Goal: Information Seeking & Learning: Learn about a topic

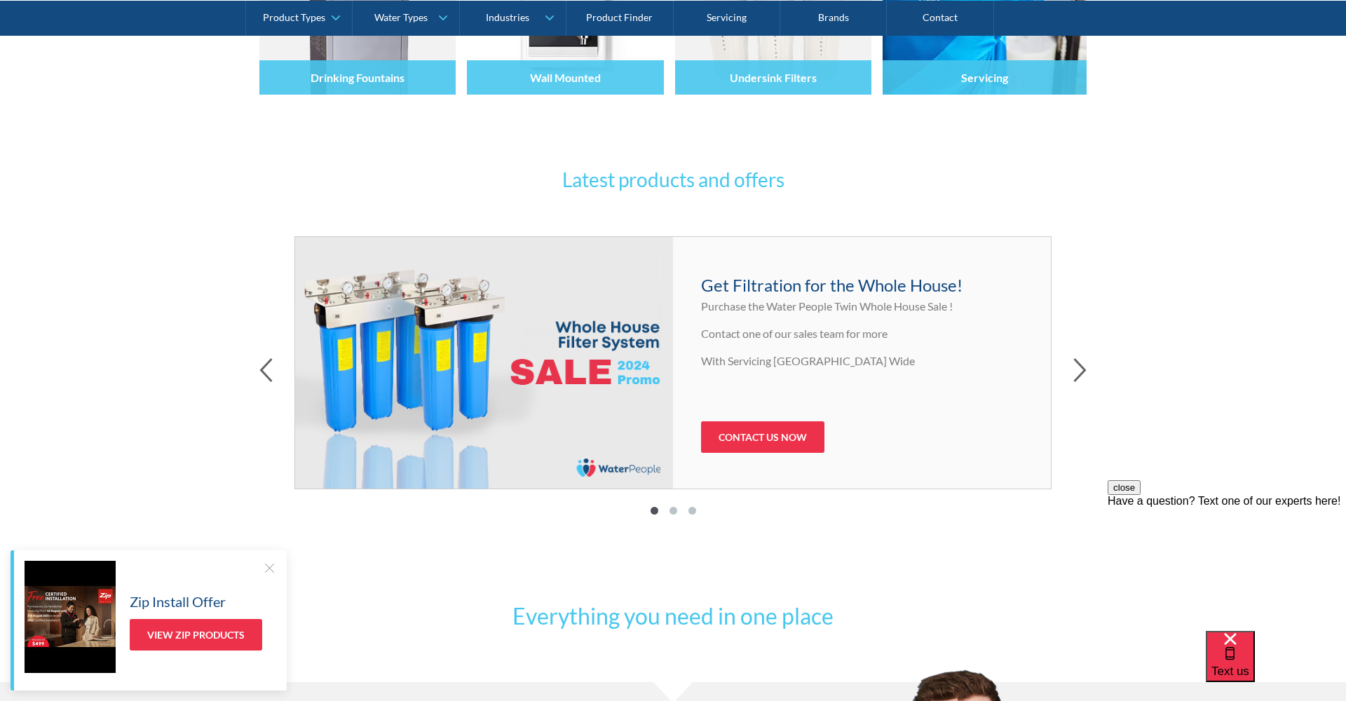
scroll to position [553, 0]
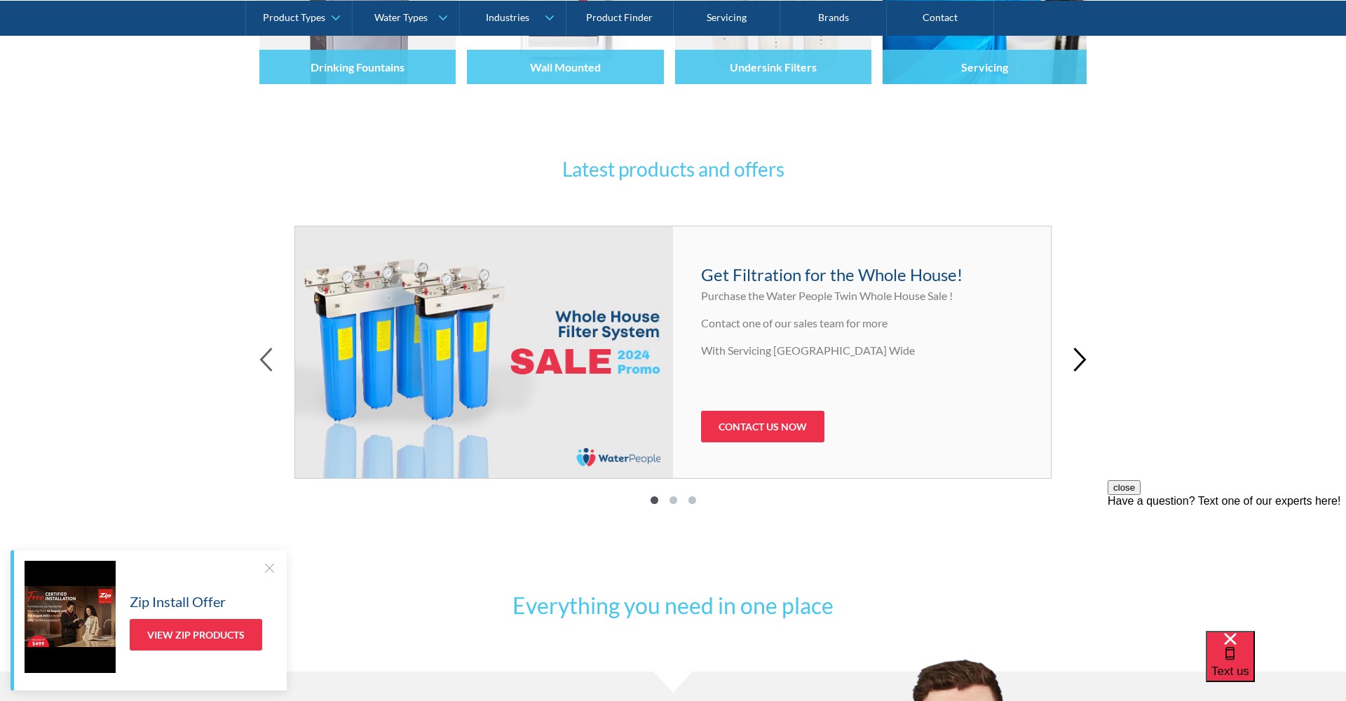
click at [1082, 360] on icon "button" at bounding box center [1079, 359] width 11 height 22
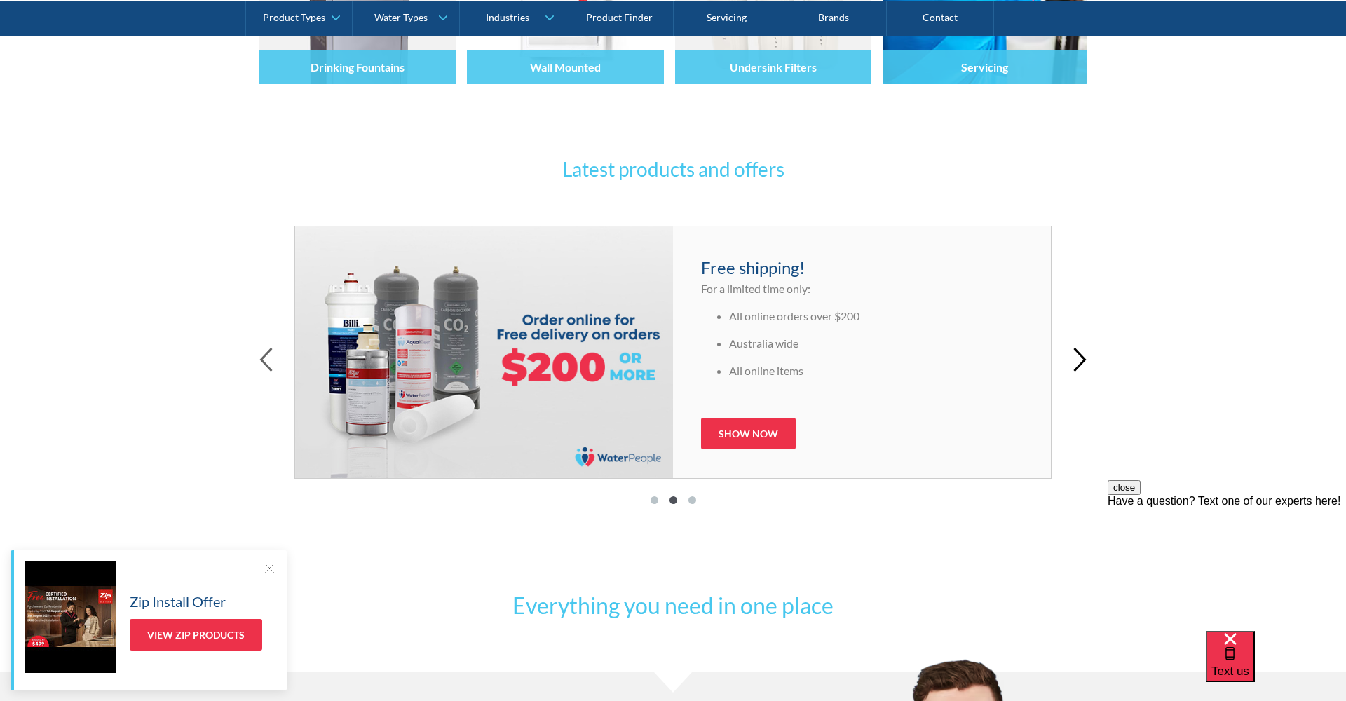
click at [1081, 361] on icon "button" at bounding box center [1079, 359] width 11 height 22
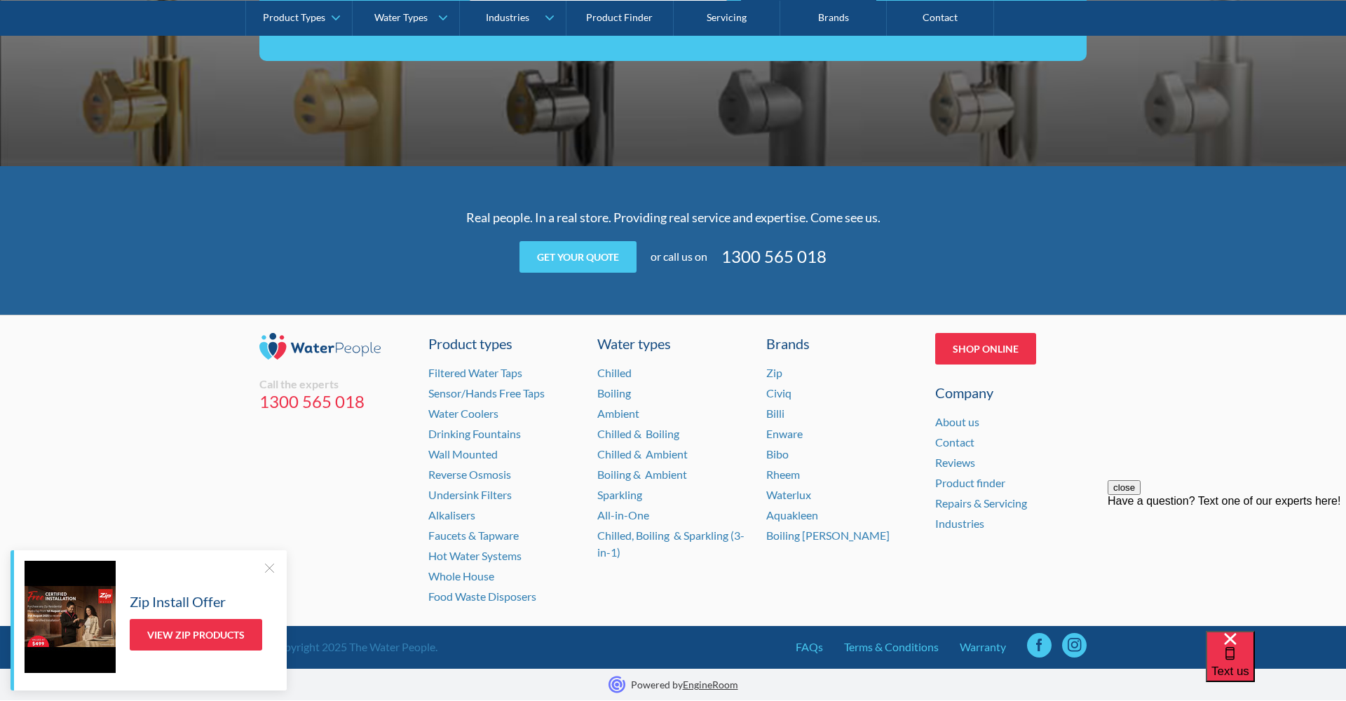
scroll to position [2737, 0]
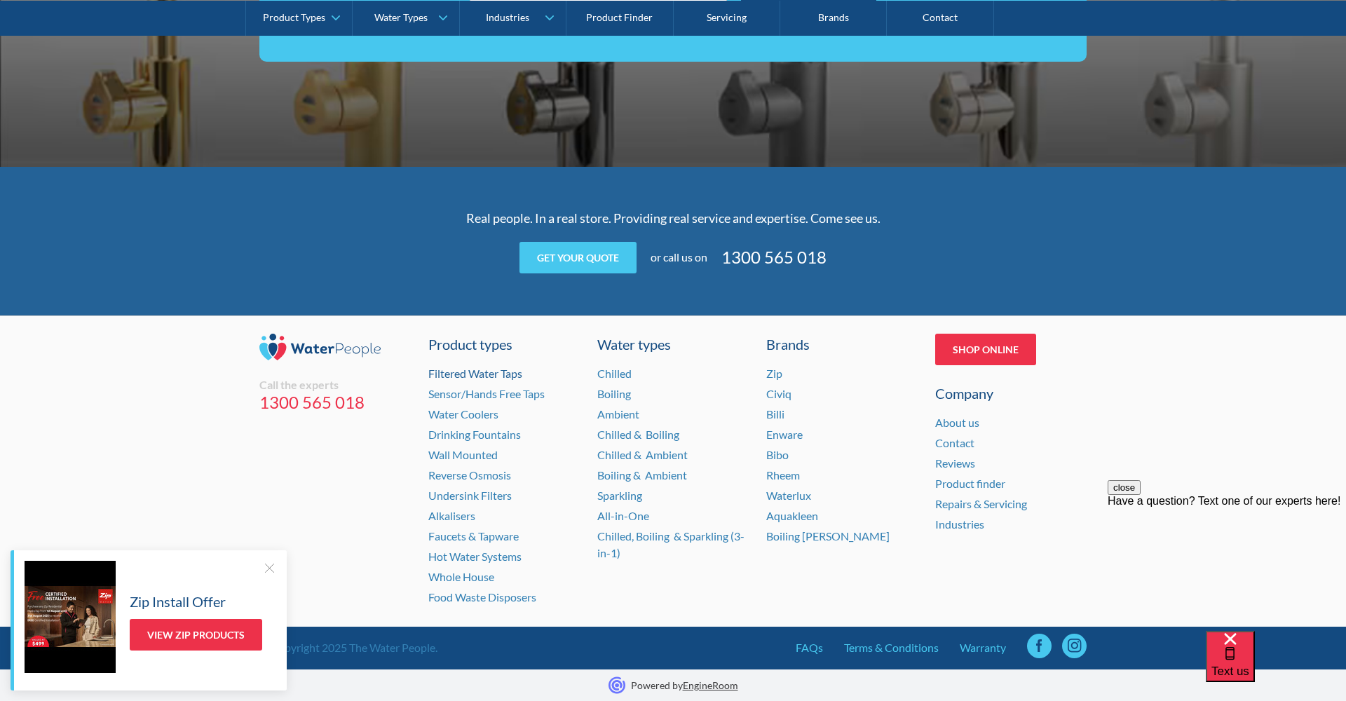
click at [481, 367] on link "Filtered Water Taps" at bounding box center [475, 373] width 94 height 13
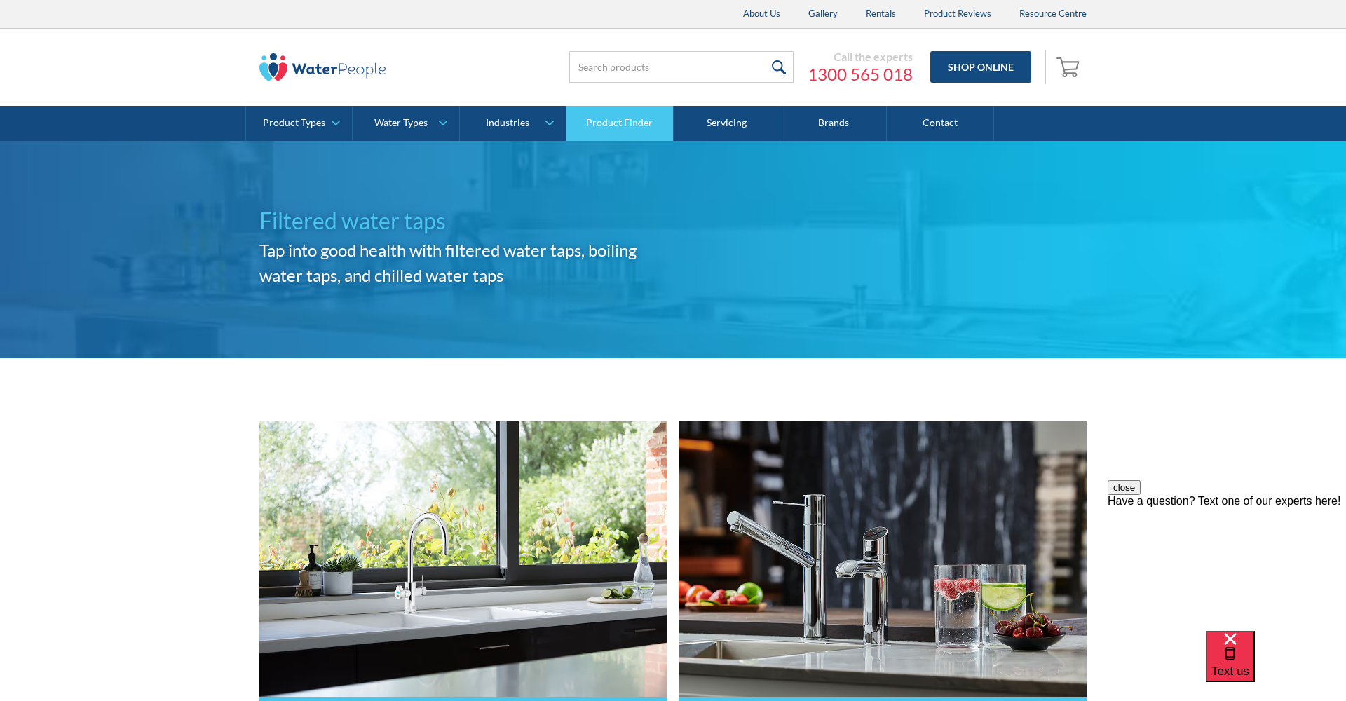
click at [634, 118] on link "Product Finder" at bounding box center [619, 123] width 107 height 35
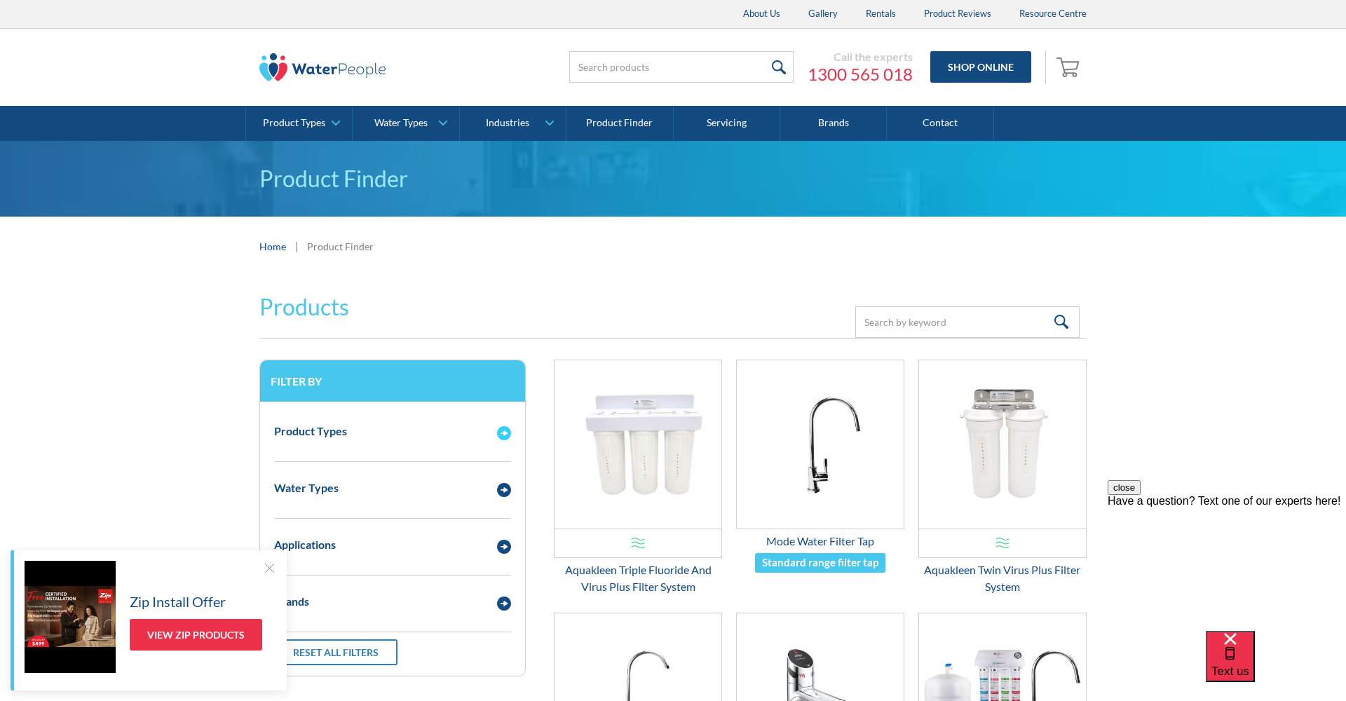
click at [498, 430] on img "Email Form 3" at bounding box center [504, 433] width 14 height 14
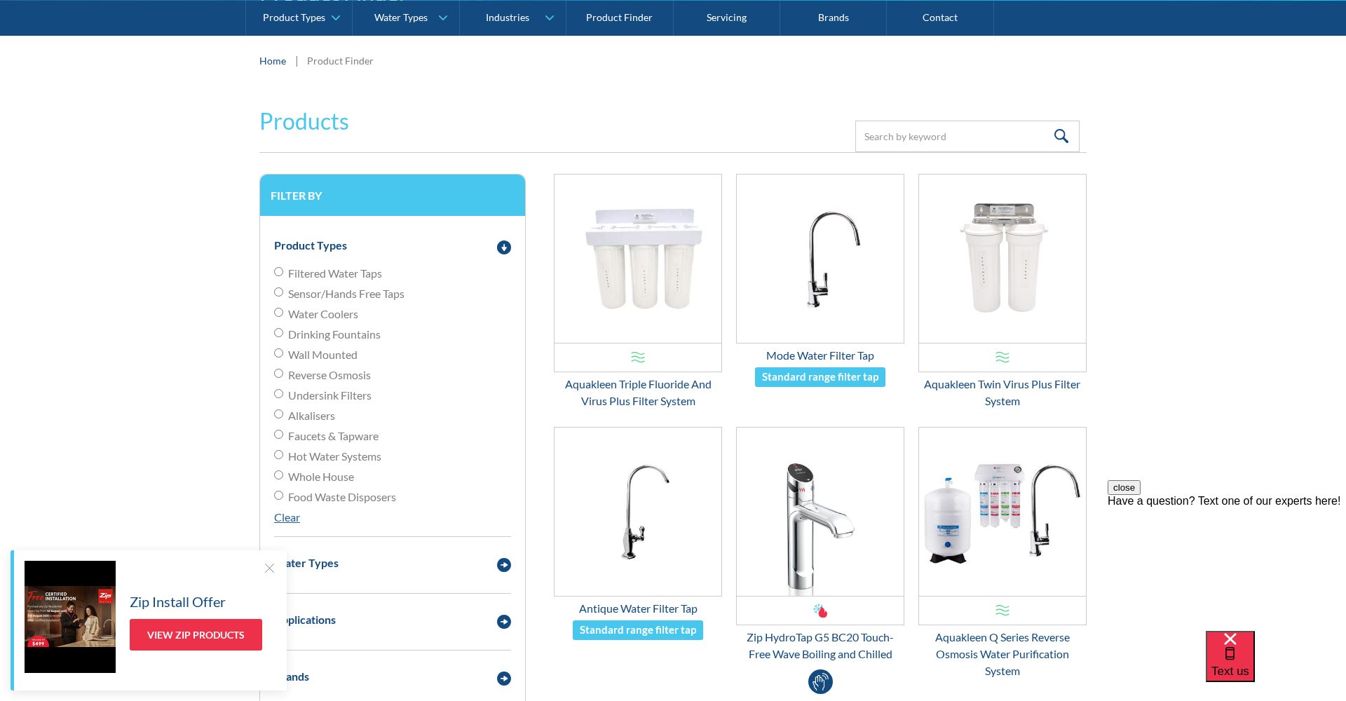
scroll to position [188, 0]
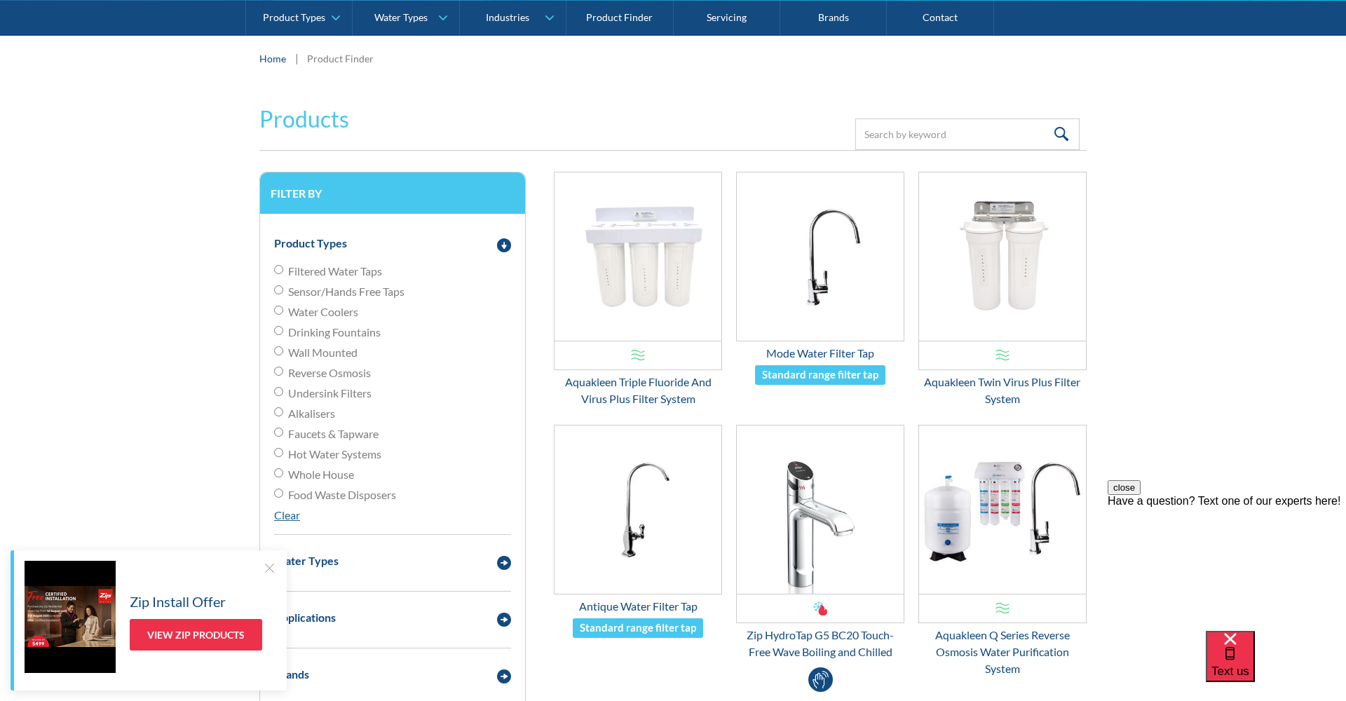
click at [278, 369] on input "Reverse Osmosis" at bounding box center [278, 371] width 9 height 9
radio input "true"
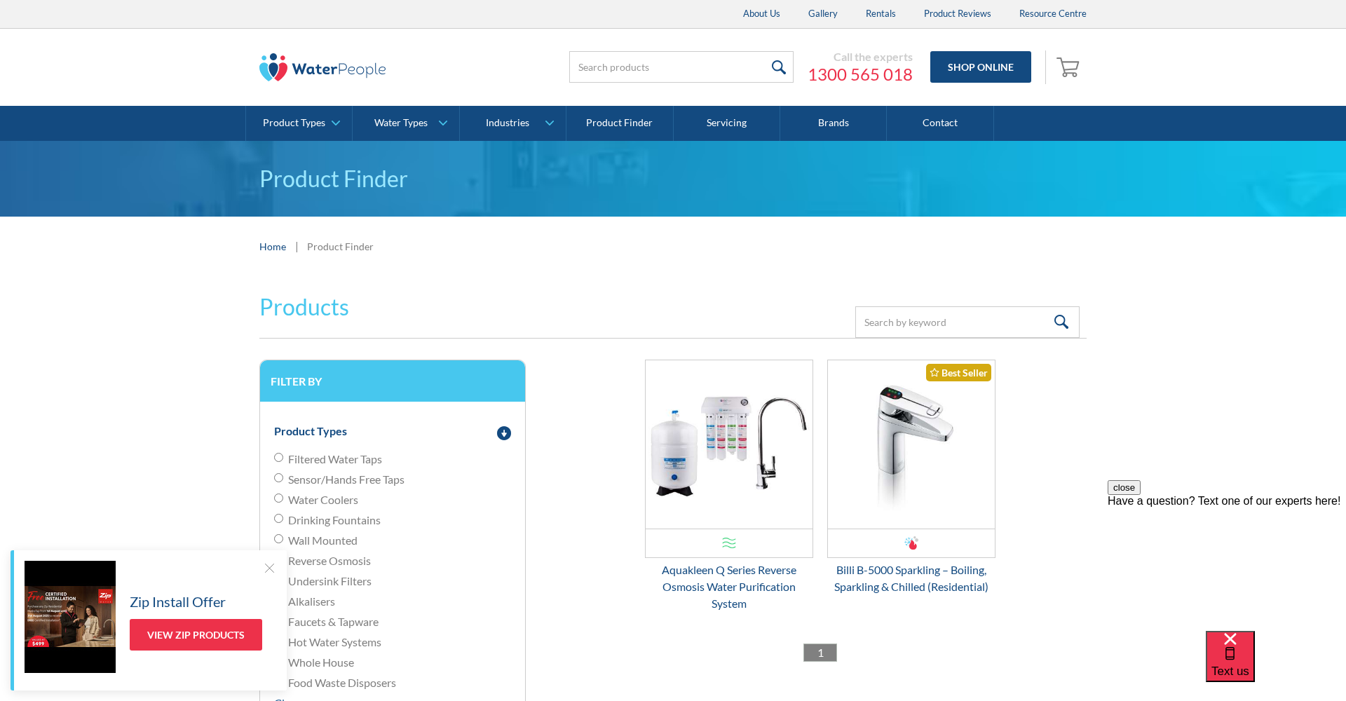
scroll to position [3, 0]
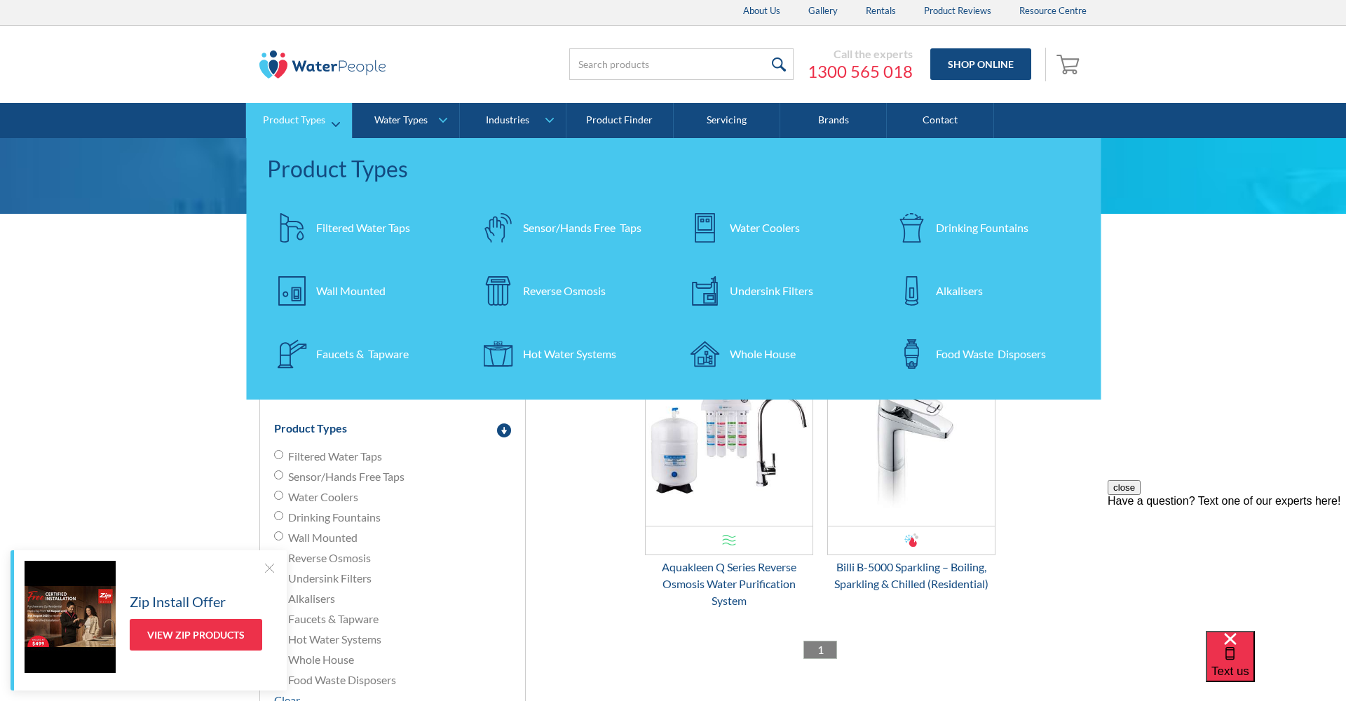
click at [334, 223] on div "Filtered Water Taps" at bounding box center [363, 227] width 94 height 17
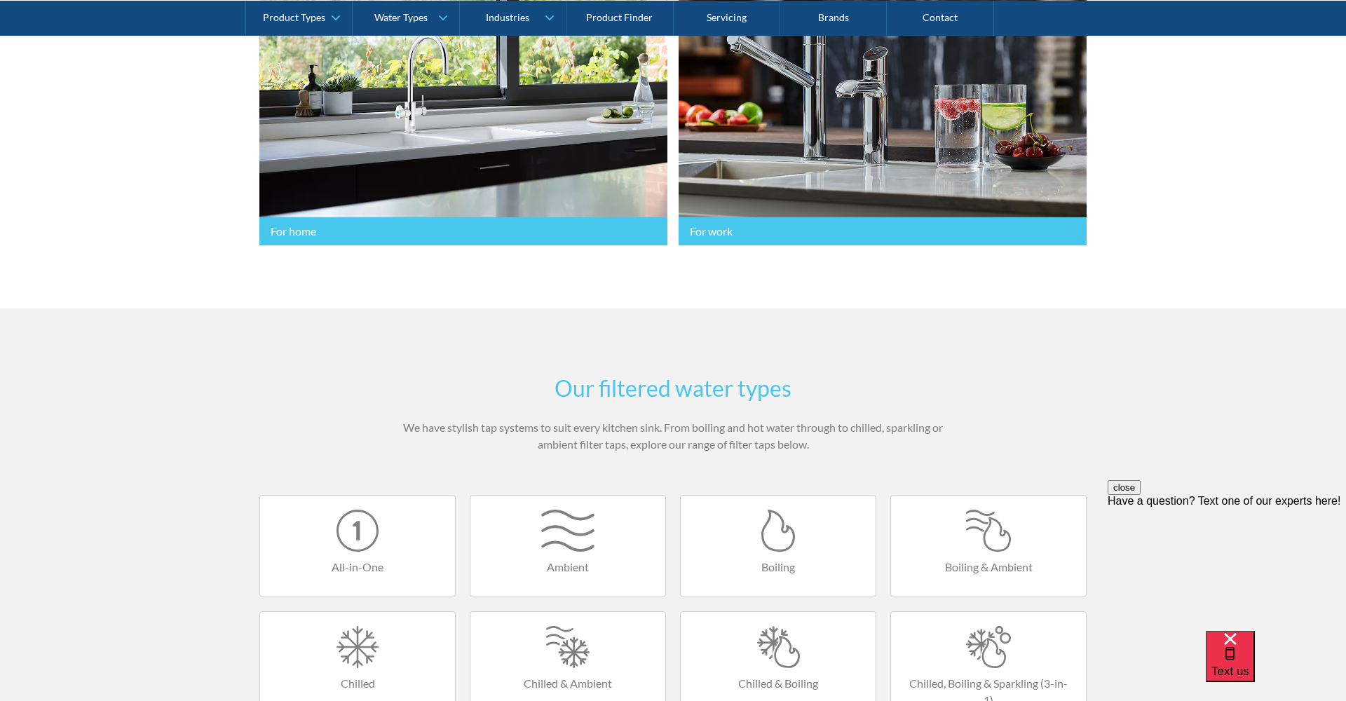
scroll to position [473, 0]
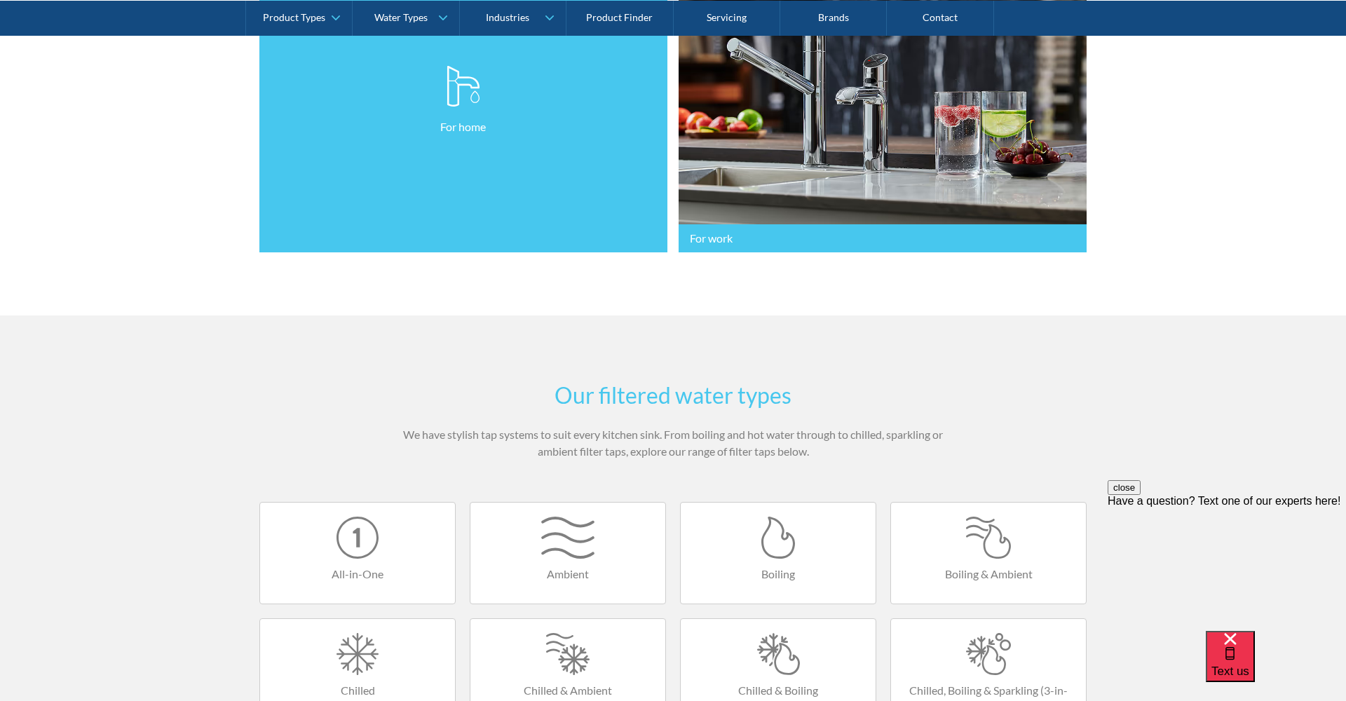
click at [404, 179] on link "For home" at bounding box center [463, 100] width 408 height 305
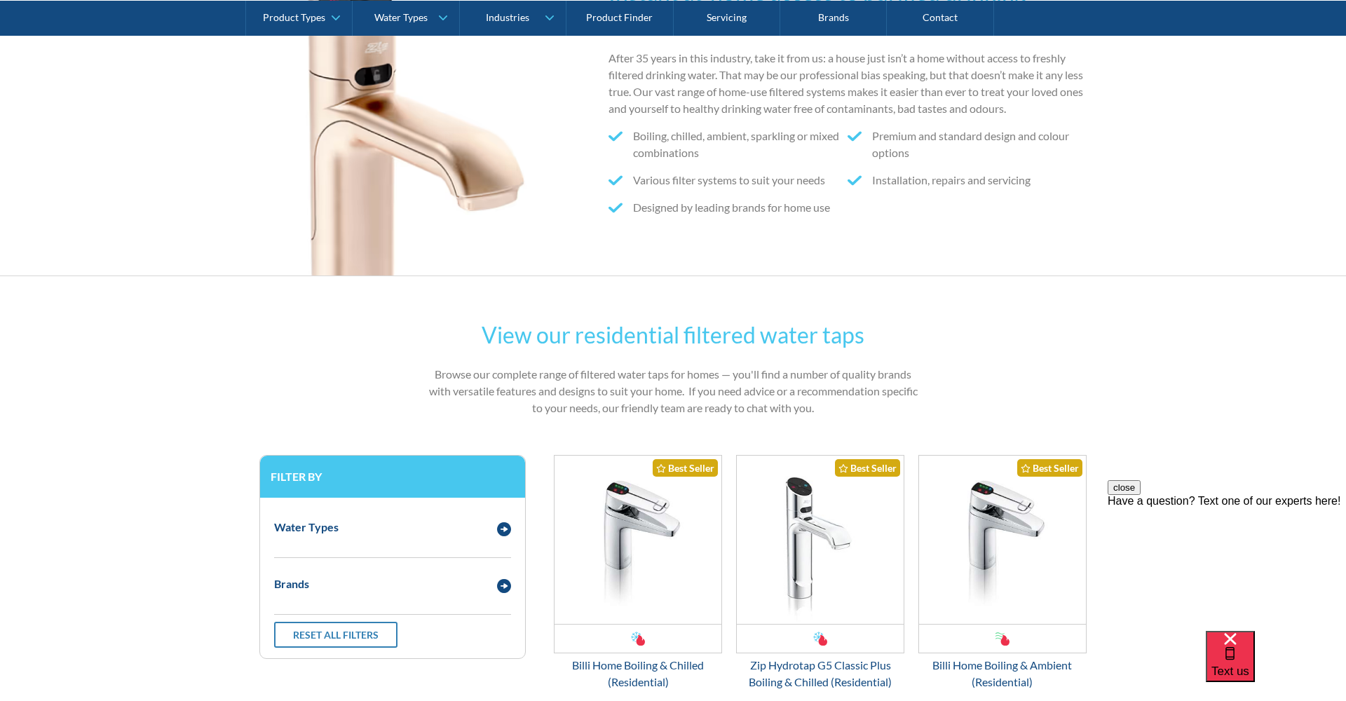
scroll to position [295, 0]
